Goal: Transaction & Acquisition: Purchase product/service

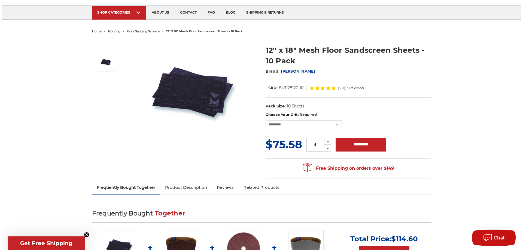
scroll to position [31, 0]
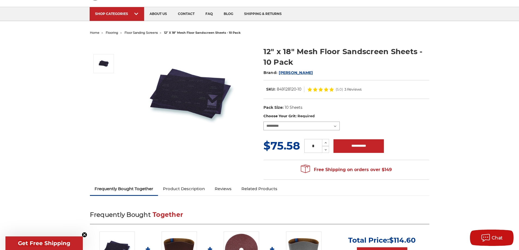
click at [337, 126] on select "**********" at bounding box center [301, 126] width 76 height 9
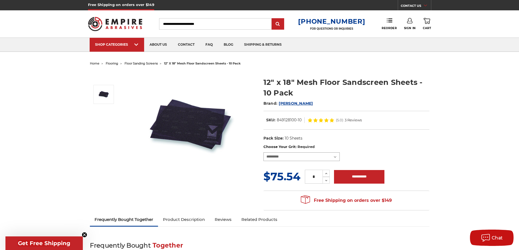
click at [293, 157] on select "**********" at bounding box center [301, 156] width 76 height 9
